Goal: Information Seeking & Learning: Understand process/instructions

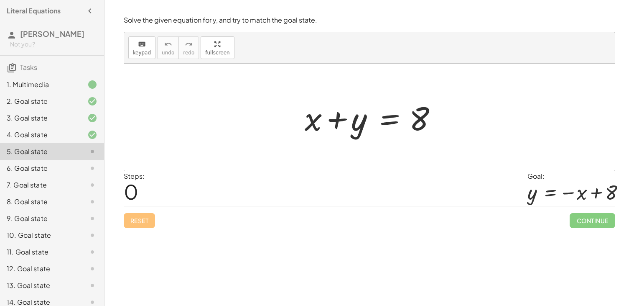
click at [321, 120] on div at bounding box center [373, 117] width 144 height 43
click at [311, 116] on div at bounding box center [373, 117] width 144 height 43
click at [345, 124] on div at bounding box center [373, 117] width 144 height 43
click at [360, 125] on div at bounding box center [373, 117] width 144 height 43
click at [399, 118] on div at bounding box center [373, 117] width 144 height 43
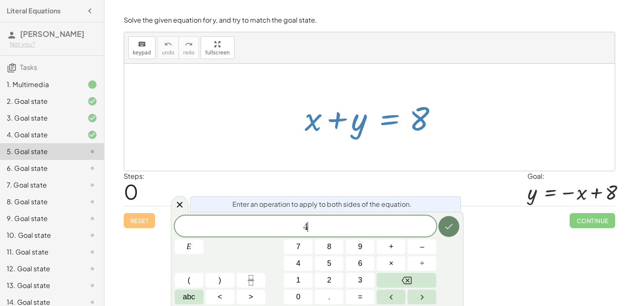
click at [450, 225] on icon "Done" at bounding box center [449, 226] width 10 height 10
click at [451, 227] on icon "Done" at bounding box center [449, 226] width 10 height 10
click at [388, 249] on button "+" at bounding box center [391, 246] width 29 height 15
click at [289, 267] on button "4" at bounding box center [298, 263] width 29 height 15
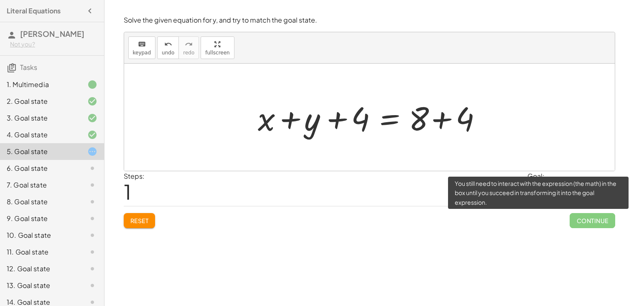
click at [583, 219] on span "Continue" at bounding box center [592, 220] width 45 height 15
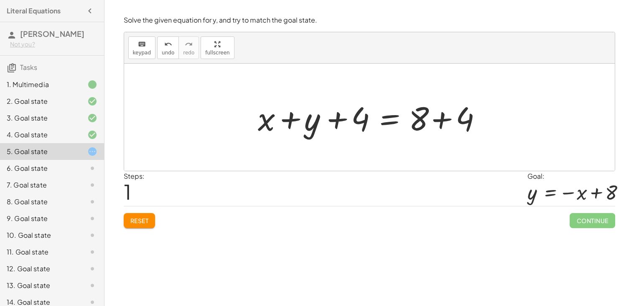
click at [416, 120] on div at bounding box center [373, 117] width 238 height 43
click at [442, 120] on div at bounding box center [373, 117] width 238 height 43
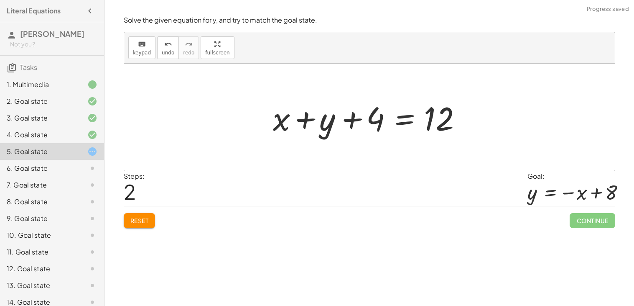
click at [353, 123] on div at bounding box center [373, 117] width 208 height 43
click at [306, 119] on div at bounding box center [373, 117] width 208 height 43
click at [400, 118] on div at bounding box center [373, 117] width 208 height 43
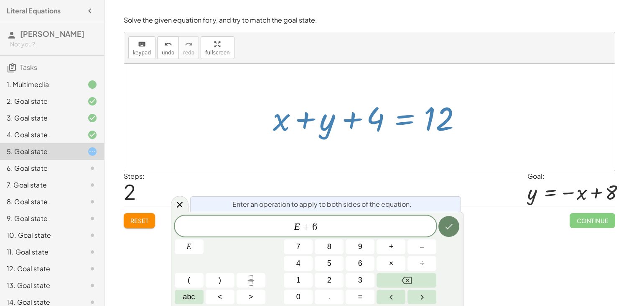
click at [455, 230] on button "Done" at bounding box center [449, 226] width 21 height 21
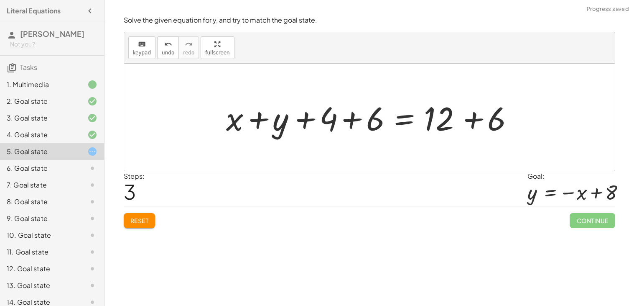
click at [350, 125] on div at bounding box center [372, 117] width 301 height 43
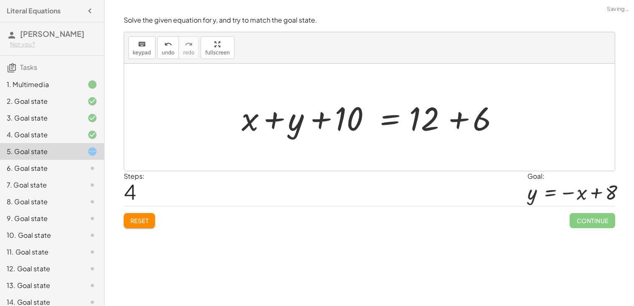
click at [338, 120] on div at bounding box center [373, 117] width 271 height 43
click at [448, 121] on div at bounding box center [372, 117] width 271 height 43
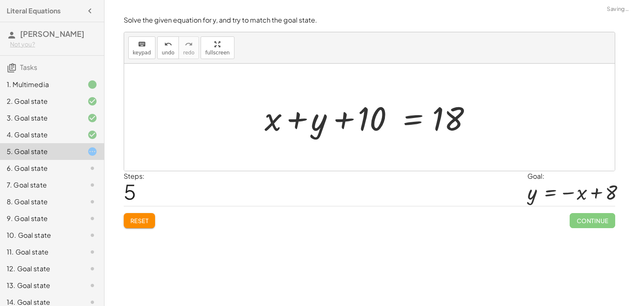
click at [340, 118] on div at bounding box center [373, 117] width 225 height 43
click at [306, 119] on div at bounding box center [373, 117] width 225 height 43
click at [152, 217] on button "Reset" at bounding box center [140, 220] width 32 height 15
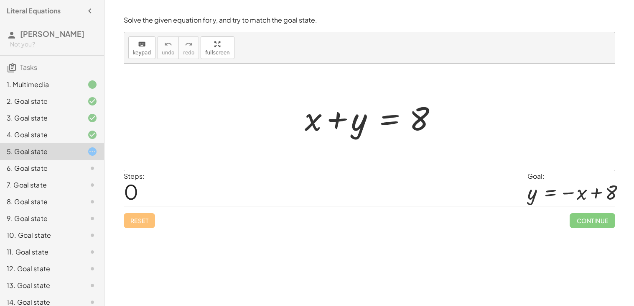
click at [394, 114] on div at bounding box center [373, 117] width 144 height 43
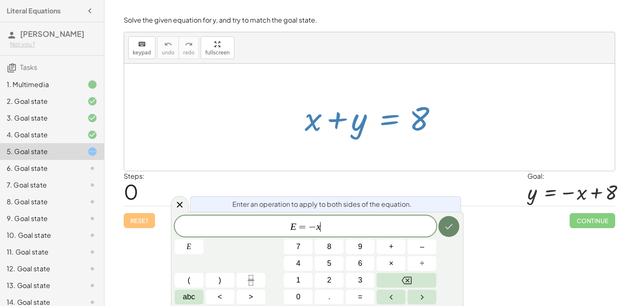
click at [453, 219] on button "Done" at bounding box center [449, 226] width 21 height 21
click at [452, 216] on button "Done" at bounding box center [449, 226] width 21 height 21
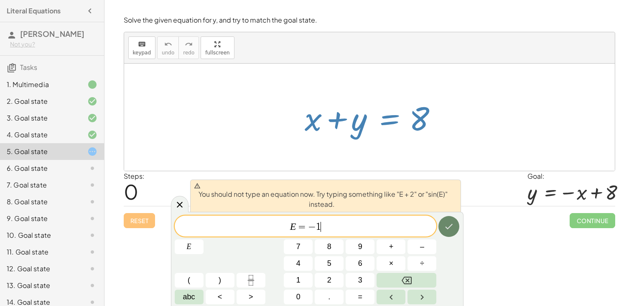
click at [458, 223] on button "Done" at bounding box center [449, 226] width 21 height 21
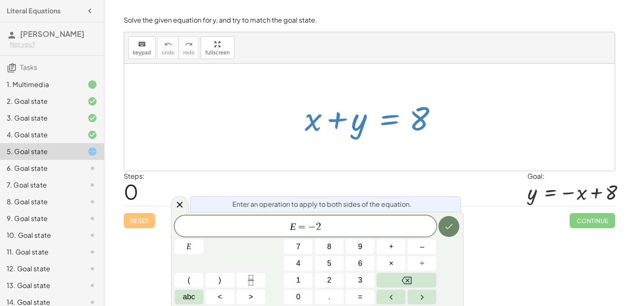
click at [458, 223] on button "Done" at bounding box center [449, 226] width 21 height 21
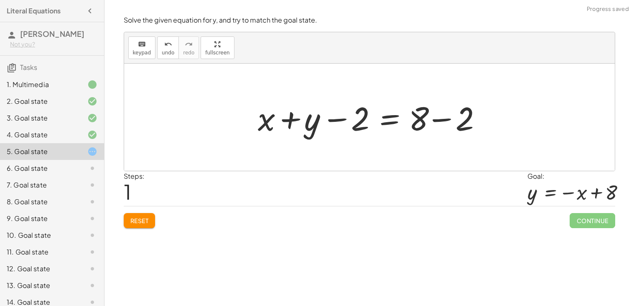
click at [338, 120] on div at bounding box center [373, 117] width 238 height 43
click at [298, 118] on div at bounding box center [373, 117] width 238 height 43
click at [437, 121] on div at bounding box center [373, 117] width 238 height 43
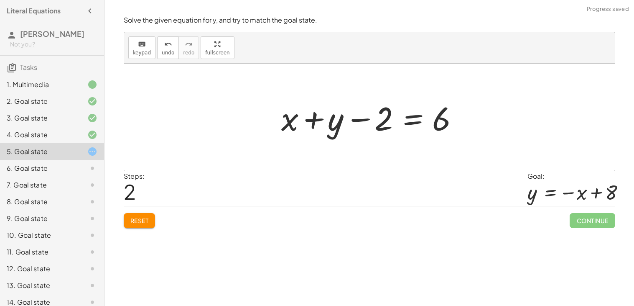
click at [335, 118] on div at bounding box center [372, 117] width 191 height 43
click at [399, 116] on div at bounding box center [372, 117] width 191 height 43
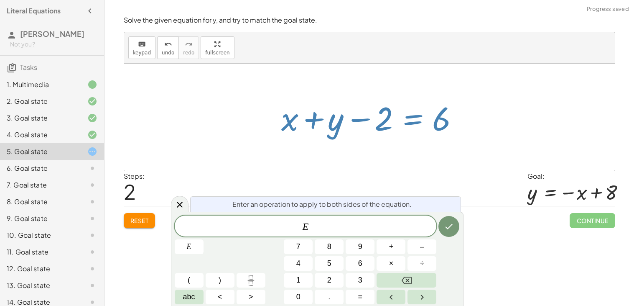
click at [410, 120] on div at bounding box center [372, 117] width 191 height 43
click at [449, 235] on button "Done" at bounding box center [449, 226] width 21 height 21
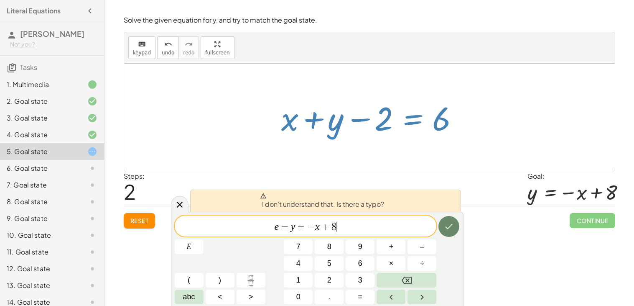
click at [449, 235] on button "Done" at bounding box center [449, 226] width 21 height 21
